Goal: Information Seeking & Learning: Understand process/instructions

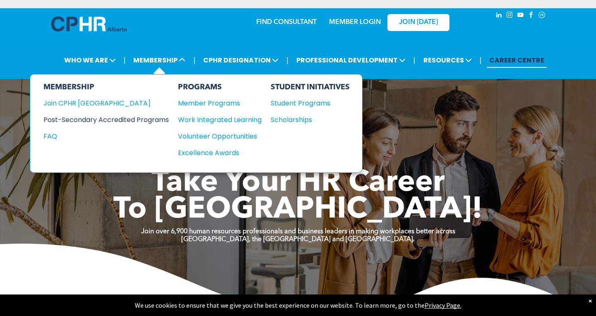
click at [148, 121] on div "Post-Secondary Accredited Programs" at bounding box center [99, 120] width 113 height 10
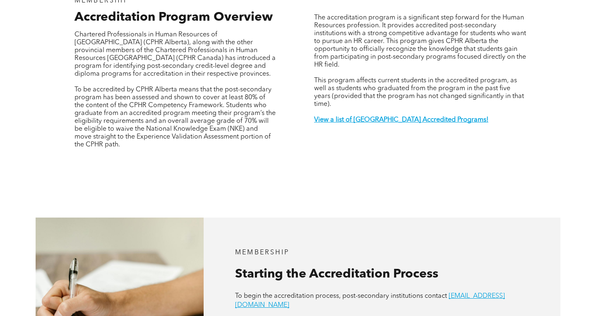
scroll to position [300, 0]
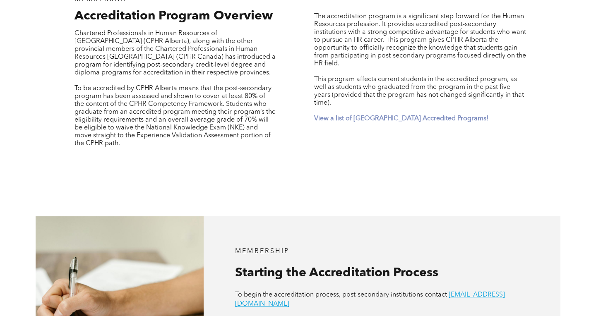
click at [376, 116] on strong "View a list of [GEOGRAPHIC_DATA] Accredited Programs!" at bounding box center [401, 119] width 174 height 7
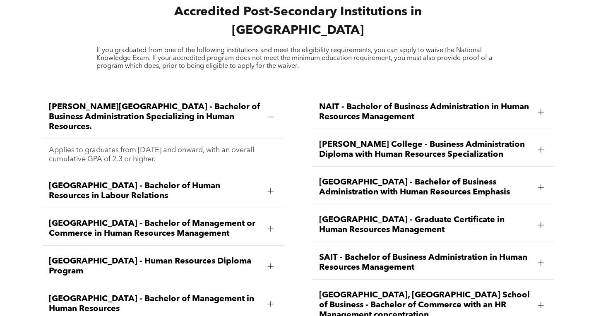
scroll to position [1101, 0]
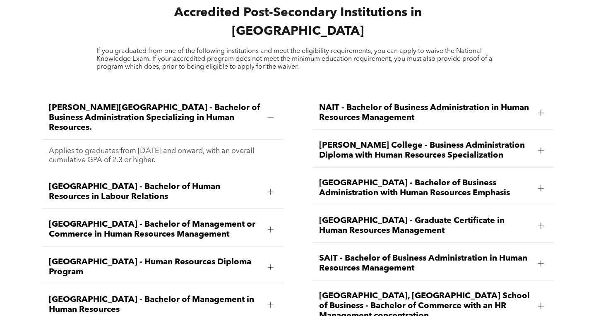
click at [96, 107] on span "[PERSON_NAME][GEOGRAPHIC_DATA] - Bachelor of Business Administration Specializi…" at bounding box center [155, 118] width 212 height 30
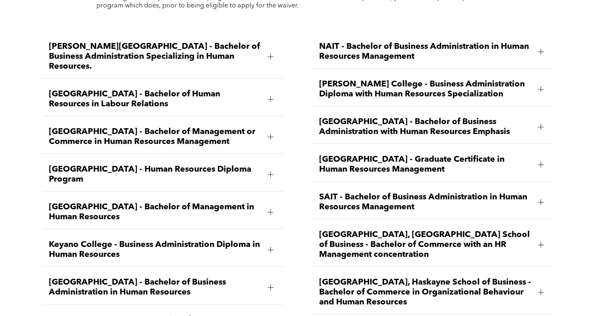
scroll to position [1164, 0]
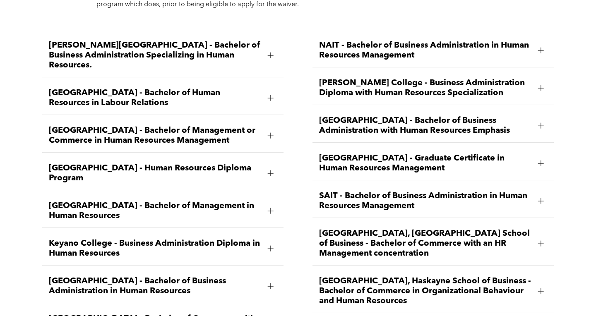
click at [93, 164] on span "[GEOGRAPHIC_DATA] - Human Resources Diploma Program" at bounding box center [155, 174] width 212 height 20
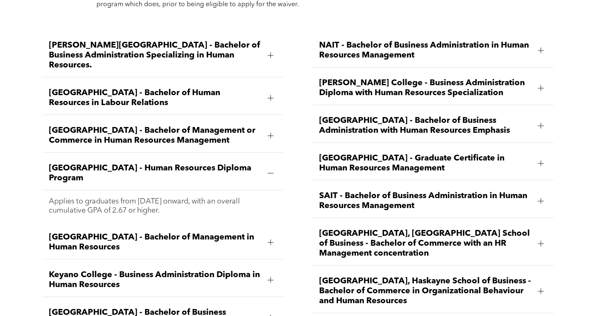
click at [87, 164] on span "Bow Valley College - Human Resources Diploma Program" at bounding box center [155, 174] width 212 height 20
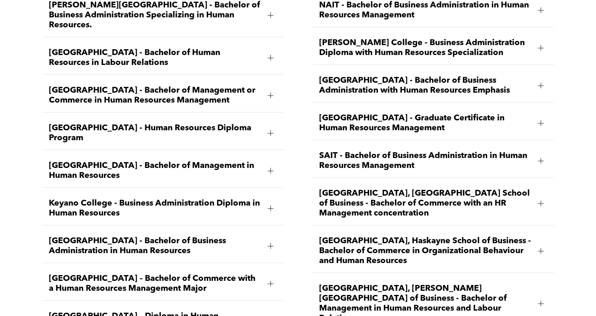
scroll to position [1209, 0]
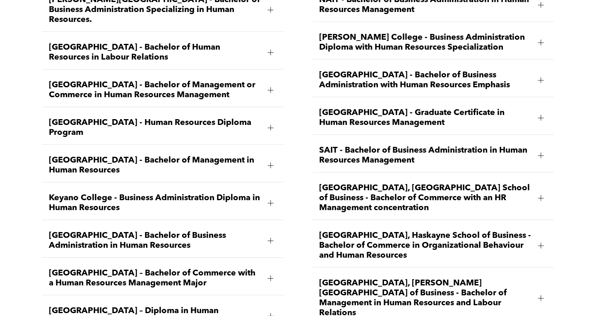
click at [108, 193] on span "Keyano College - Business Administration Diploma in Human Resources" at bounding box center [155, 203] width 212 height 20
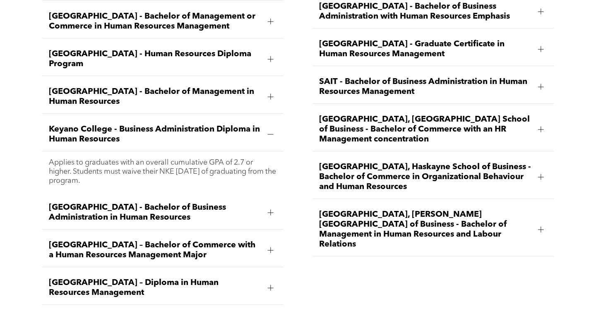
scroll to position [1280, 0]
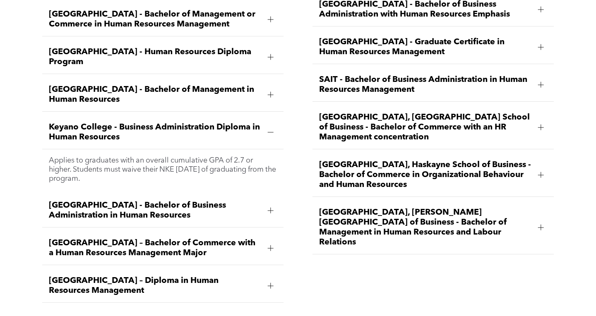
click at [76, 123] on span "Keyano College - Business Administration Diploma in Human Resources" at bounding box center [155, 133] width 212 height 20
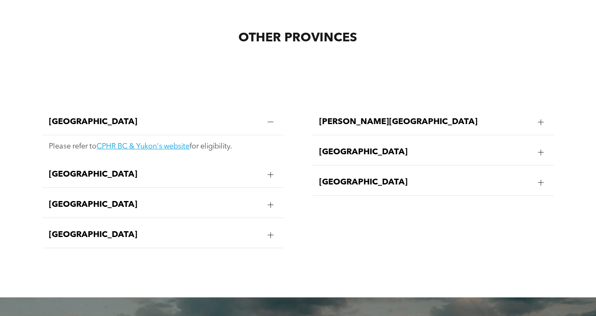
scroll to position [1595, 0]
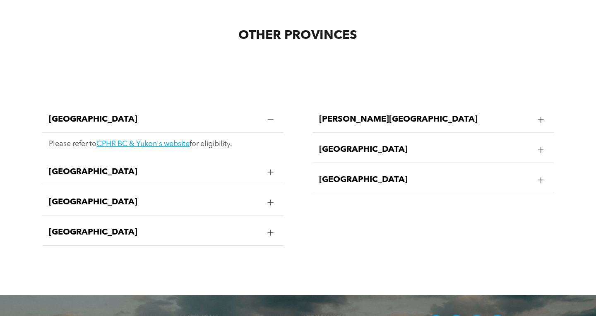
click at [345, 145] on div "Quebec" at bounding box center [433, 150] width 241 height 26
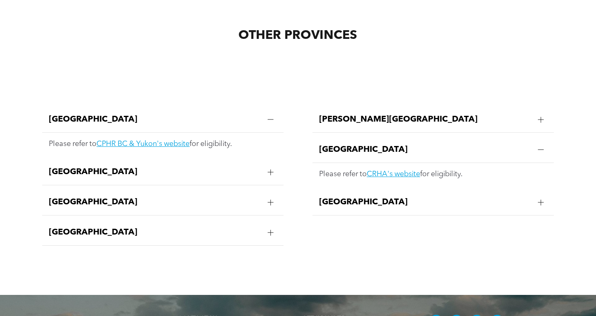
click at [345, 145] on div "Quebec" at bounding box center [433, 150] width 241 height 26
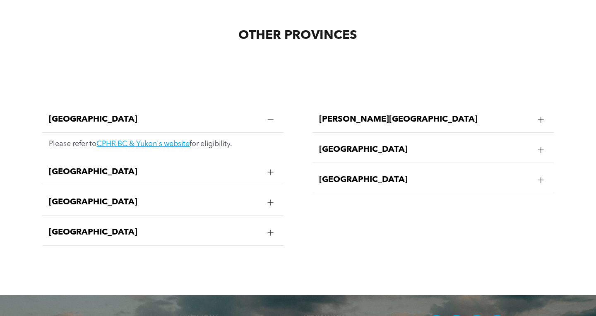
click at [232, 115] on span "British Columbia" at bounding box center [155, 120] width 212 height 10
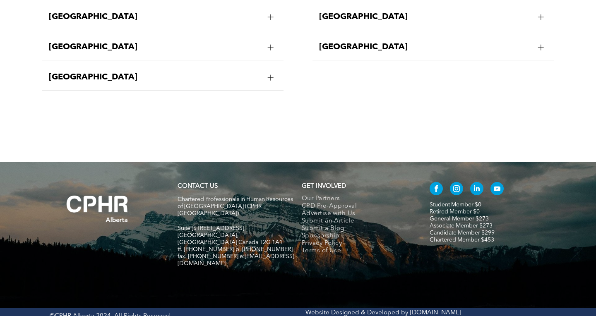
scroll to position [1657, 0]
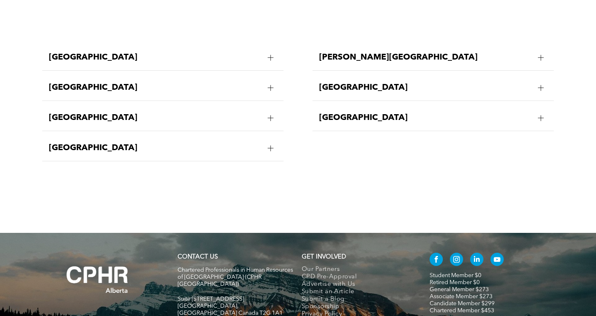
click at [147, 53] on span "British Columbia" at bounding box center [155, 58] width 212 height 10
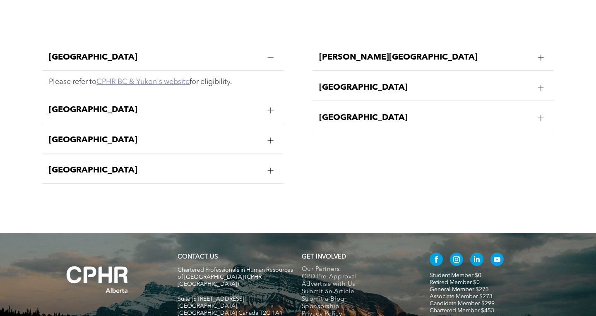
click at [155, 78] on link "CPHR BC & Yukon's website" at bounding box center [142, 81] width 93 height 7
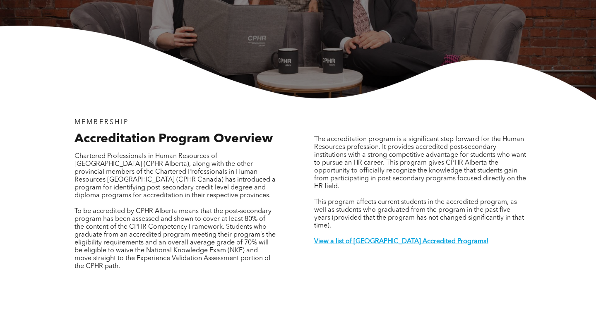
scroll to position [0, 0]
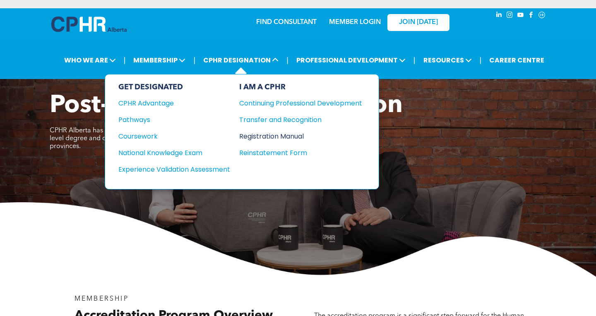
click at [301, 137] on div "Registration Manual" at bounding box center [294, 136] width 111 height 10
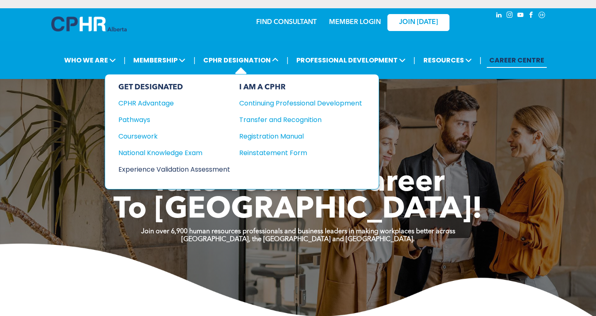
click at [155, 173] on div "Experience Validation Assessment" at bounding box center [168, 169] width 101 height 10
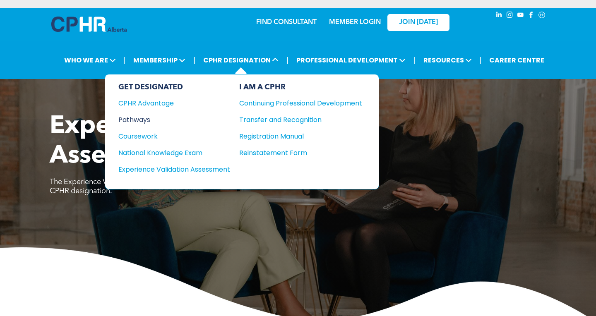
click at [130, 125] on div "Pathways" at bounding box center [168, 120] width 101 height 10
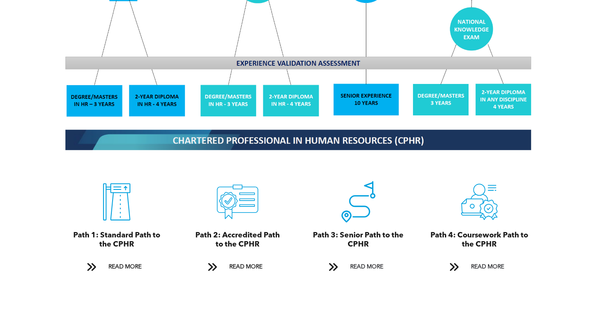
scroll to position [801, 0]
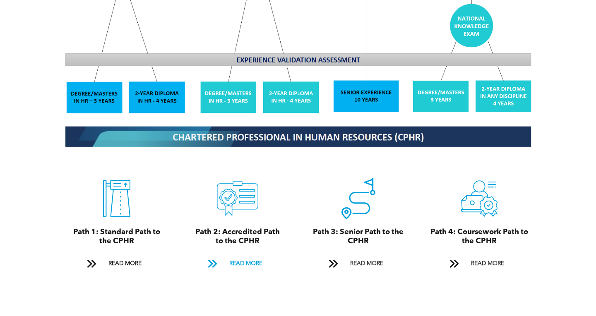
click at [224, 267] on link "READ MORE" at bounding box center [237, 263] width 71 height 15
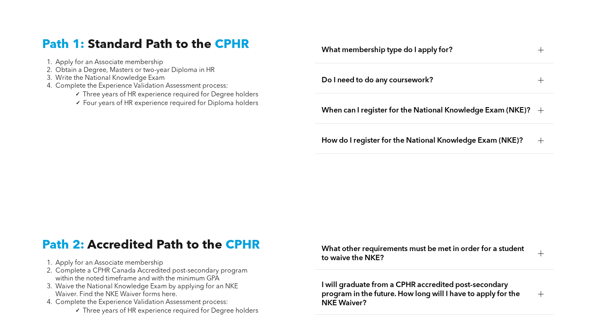
scroll to position [1111, 0]
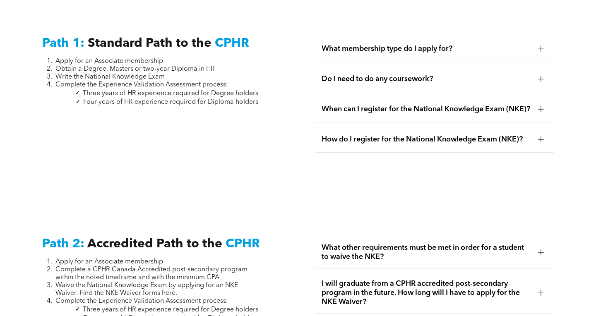
click at [380, 46] on div "What membership type do I apply for?" at bounding box center [434, 49] width 239 height 26
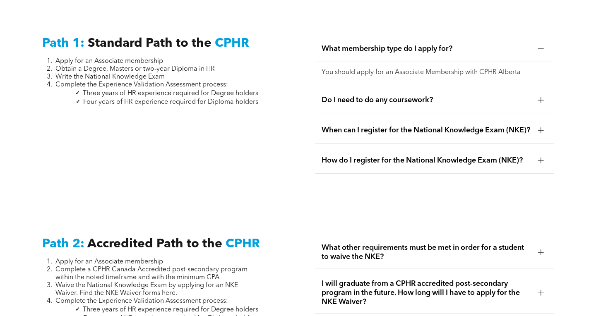
click at [380, 46] on div "What membership type do I apply for?" at bounding box center [434, 49] width 239 height 26
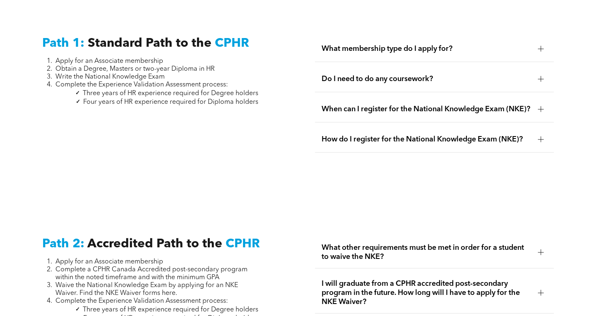
click at [397, 84] on span "Do I need to do any coursework?" at bounding box center [427, 79] width 210 height 9
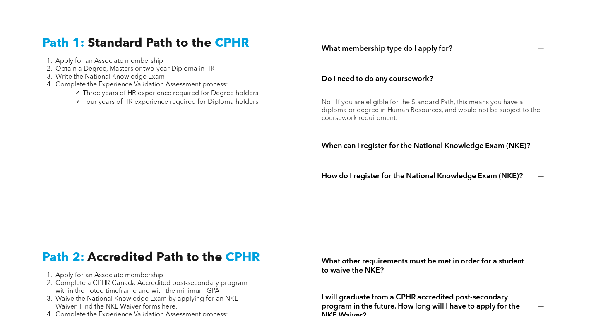
click at [397, 84] on span "Do I need to do any coursework?" at bounding box center [427, 79] width 210 height 9
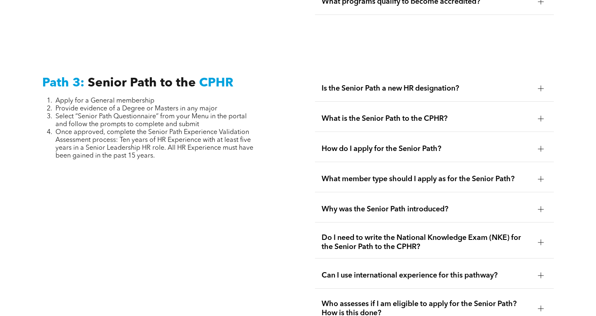
scroll to position [2058, 0]
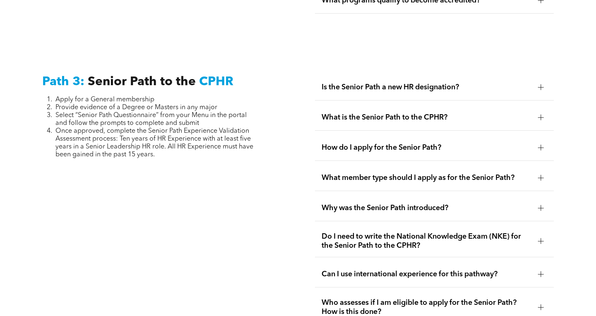
click at [470, 111] on div "What is the Senior Path to the CPHR?" at bounding box center [434, 118] width 239 height 26
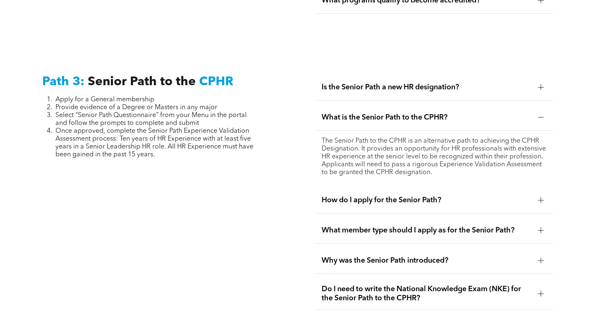
click at [491, 118] on span "What is the Senior Path to the CPHR?" at bounding box center [427, 117] width 210 height 9
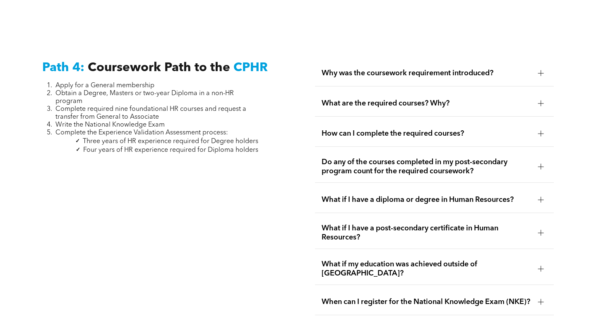
scroll to position [2445, 0]
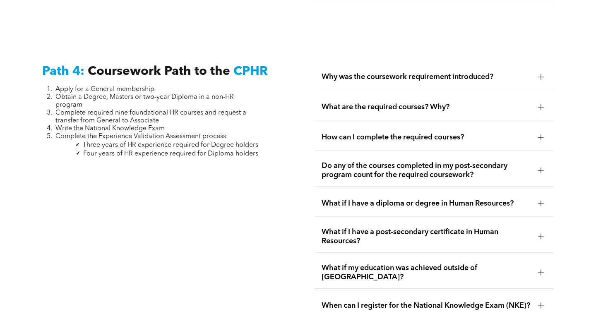
click at [538, 78] on div at bounding box center [541, 77] width 12 height 12
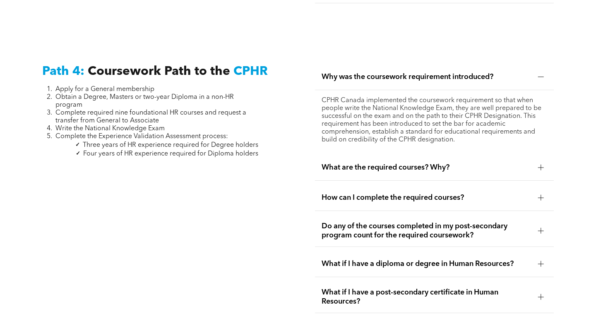
click at [513, 90] on div "Why was the coursework requirement introduced?" at bounding box center [434, 77] width 239 height 26
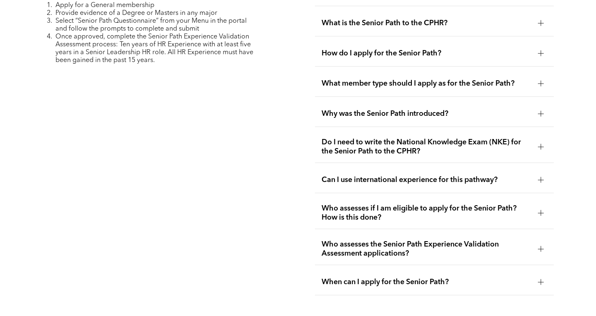
scroll to position [2105, 0]
